Goal: Information Seeking & Learning: Learn about a topic

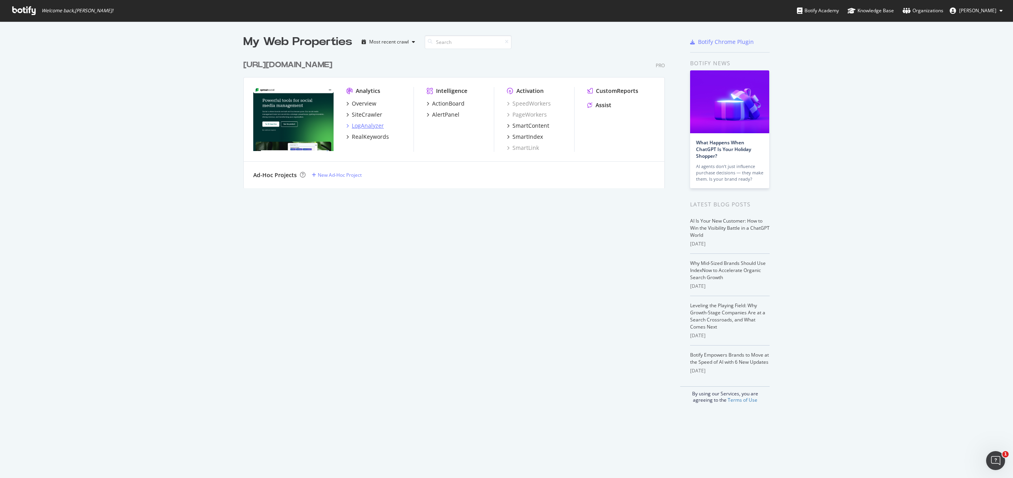
click at [356, 122] on div "LogAnalyzer" at bounding box center [368, 126] width 32 height 8
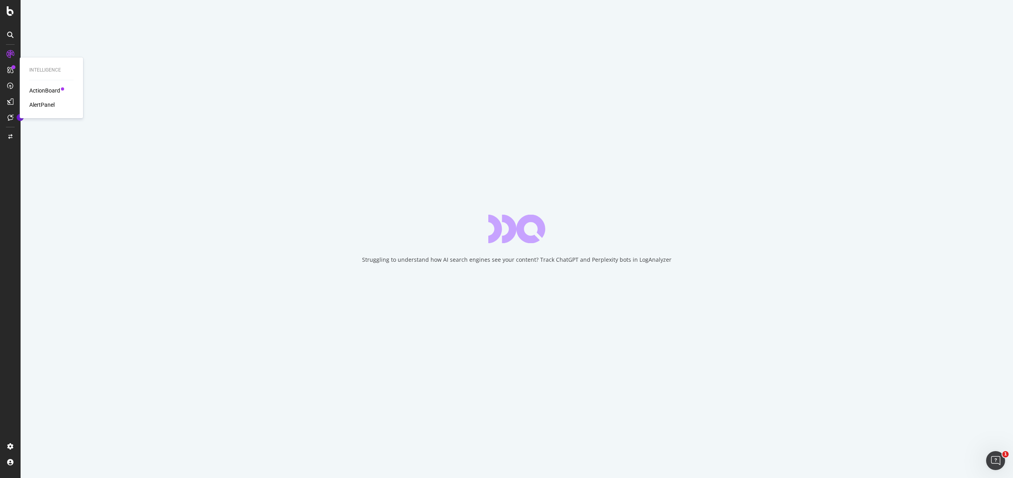
click at [42, 90] on div "ActionBoard" at bounding box center [44, 91] width 31 height 8
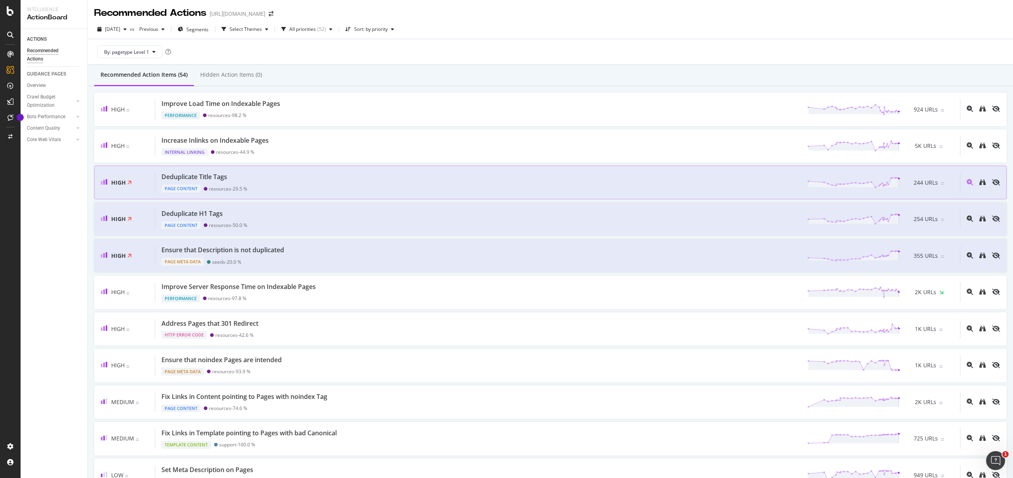
click at [306, 190] on div "Deduplicate Title Tags Page Content resources - 29.5 % 244 URLs" at bounding box center [557, 182] width 805 height 20
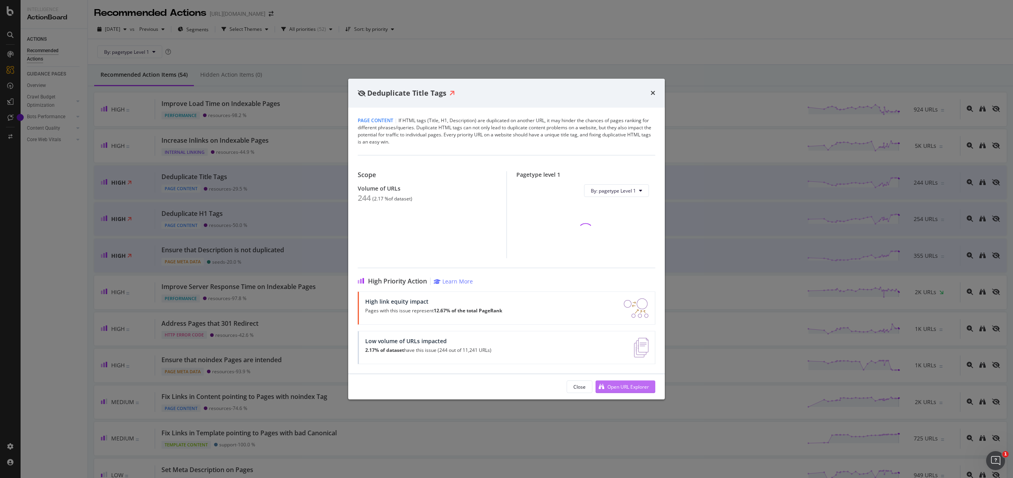
click at [600, 384] on icon "modal" at bounding box center [602, 387] width 6 height 6
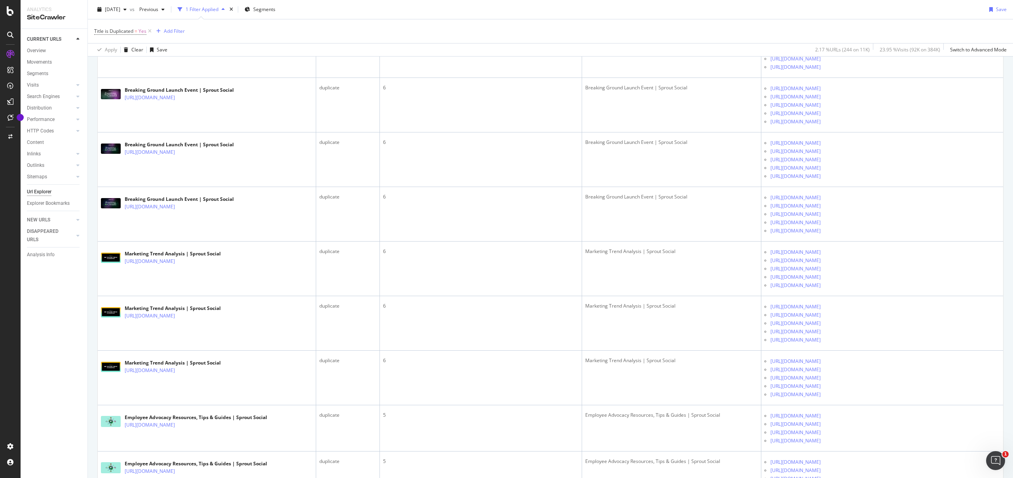
scroll to position [1917, 0]
